Goal: Find specific page/section: Find specific page/section

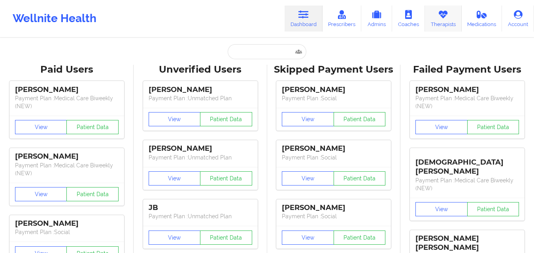
click at [440, 15] on icon at bounding box center [443, 14] width 10 height 9
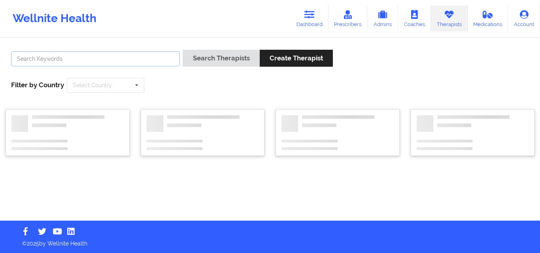
click at [127, 60] on input "text" at bounding box center [95, 58] width 169 height 15
paste input "Milena [PERSON_NAME] [PERSON_NAME]"
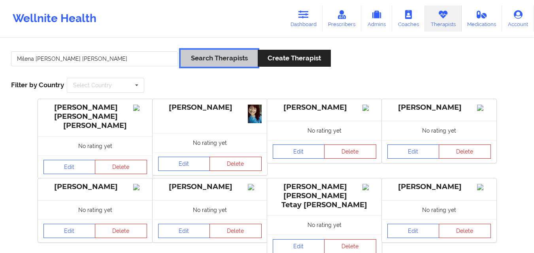
click at [217, 60] on button "Search Therapists" at bounding box center [219, 58] width 77 height 17
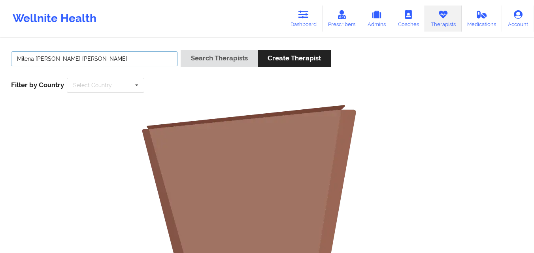
click at [70, 59] on input "Milena [PERSON_NAME] [PERSON_NAME]" at bounding box center [94, 58] width 167 height 15
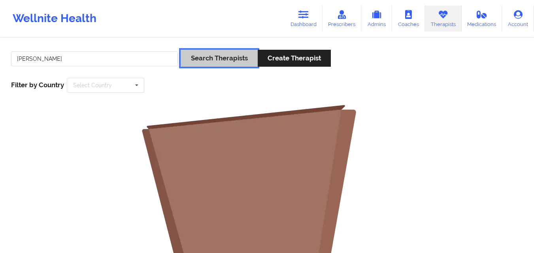
click at [190, 54] on button "Search Therapists" at bounding box center [219, 58] width 77 height 17
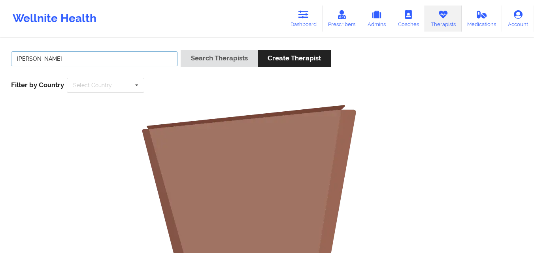
click at [53, 58] on input "[PERSON_NAME]" at bounding box center [94, 58] width 167 height 15
click at [47, 57] on input "[PERSON_NAME]" at bounding box center [94, 58] width 167 height 15
click at [51, 57] on input "[PERSON_NAME]" at bounding box center [94, 58] width 167 height 15
type input "[PERSON_NAME]"
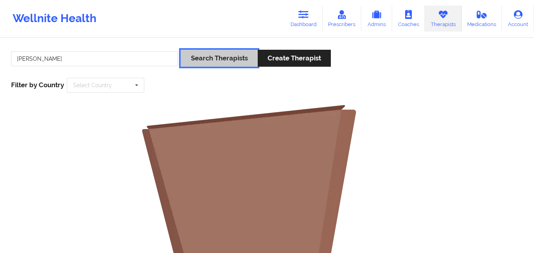
click at [205, 55] on button "Search Therapists" at bounding box center [219, 58] width 77 height 17
